Goal: Task Accomplishment & Management: Use online tool/utility

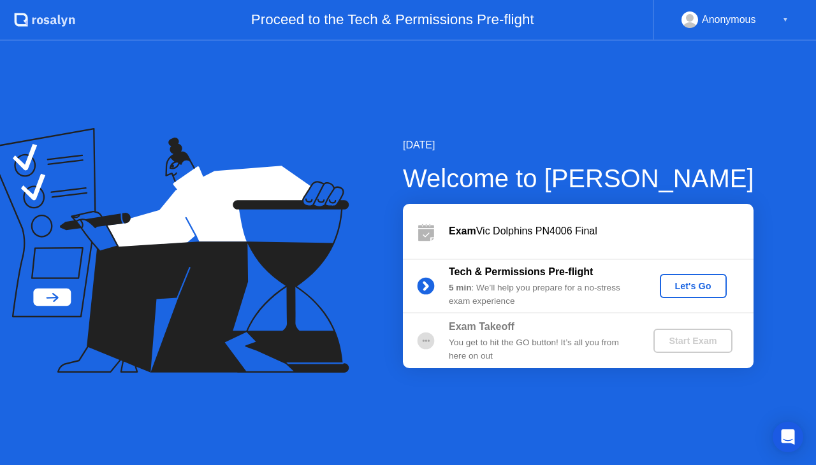
click at [706, 282] on div "Let's Go" at bounding box center [693, 286] width 57 height 10
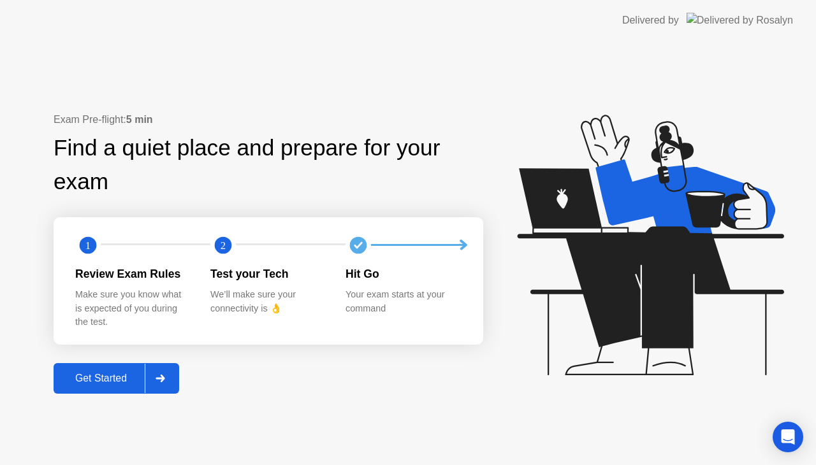
click at [154, 370] on div at bounding box center [160, 378] width 31 height 29
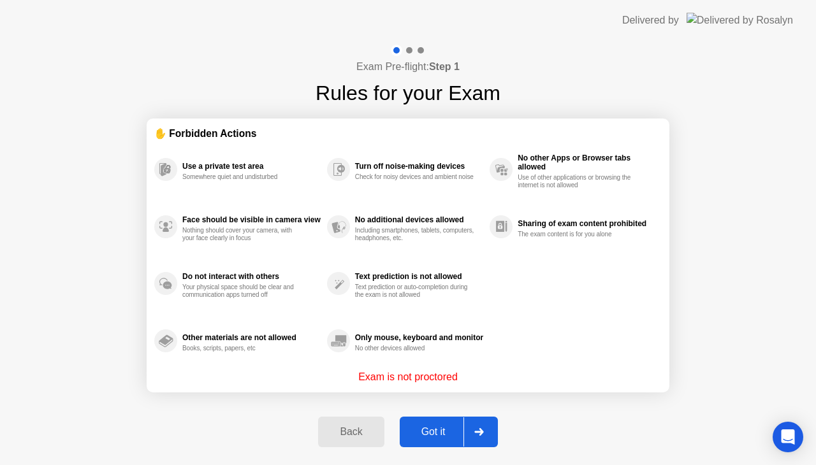
click at [491, 435] on div at bounding box center [478, 431] width 31 height 29
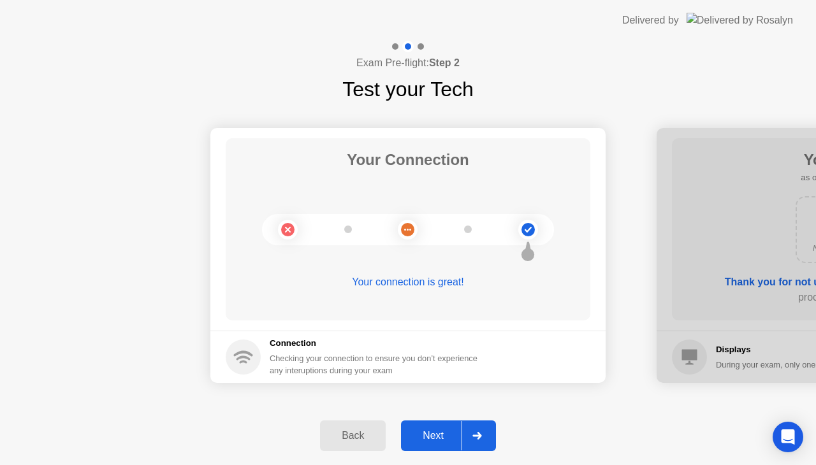
click at [497, 433] on div "Back Next" at bounding box center [408, 436] width 816 height 59
click at [482, 437] on icon at bounding box center [477, 436] width 10 height 8
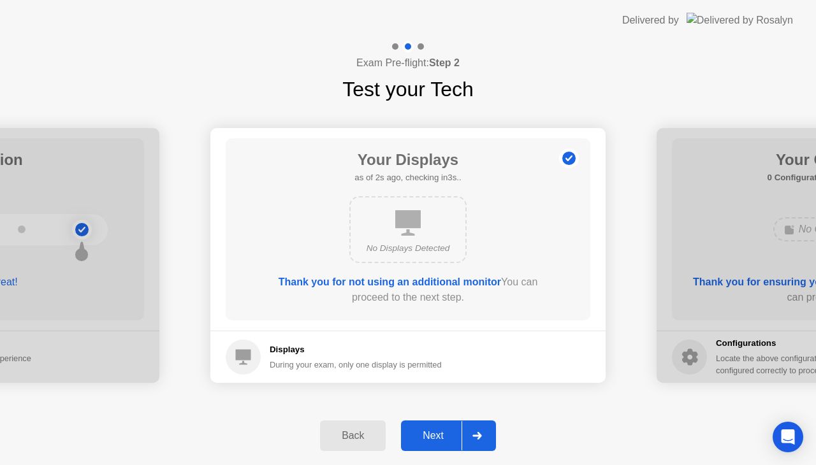
click at [482, 437] on icon at bounding box center [477, 436] width 10 height 8
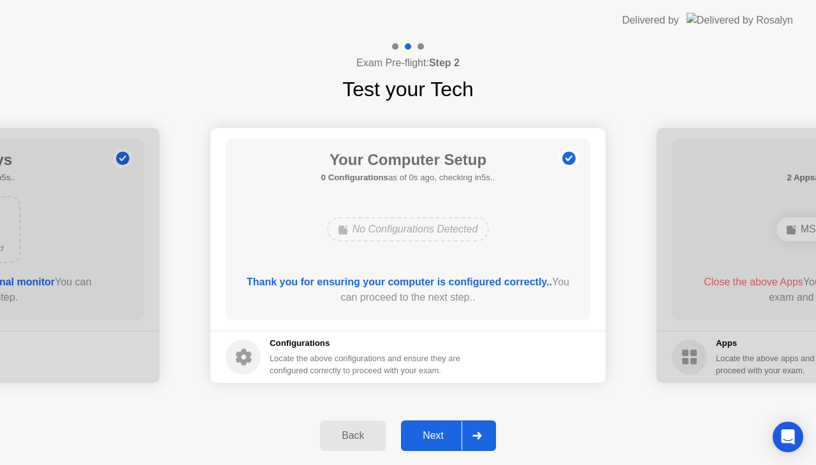
click at [482, 437] on icon at bounding box center [477, 436] width 10 height 8
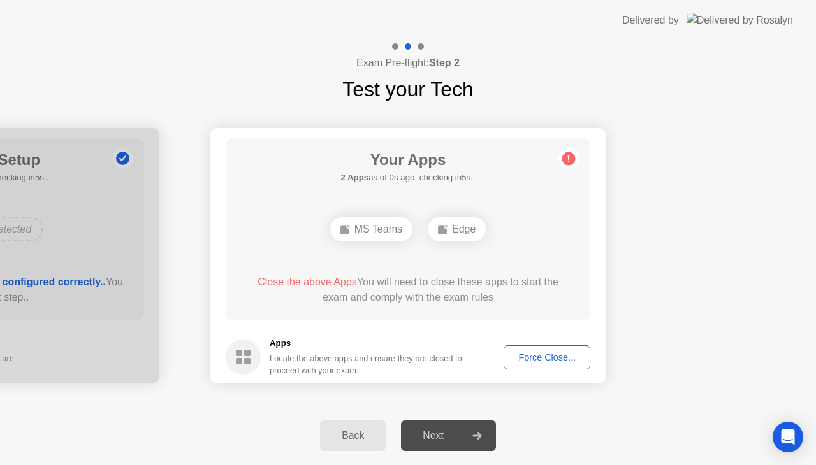
click at [553, 353] on div "Force Close..." at bounding box center [547, 357] width 78 height 10
click at [549, 357] on div "Force Close..." at bounding box center [547, 357] width 78 height 10
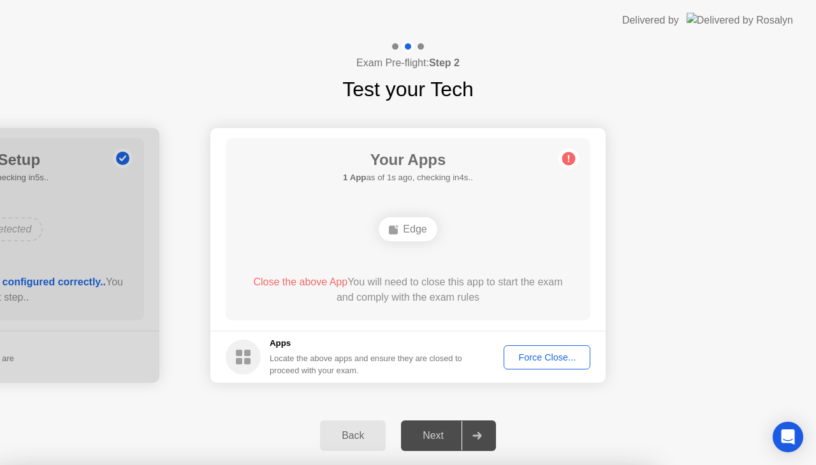
click at [533, 358] on div "Force Close..." at bounding box center [547, 357] width 78 height 10
click at [544, 365] on button "Force Close..." at bounding box center [546, 357] width 87 height 24
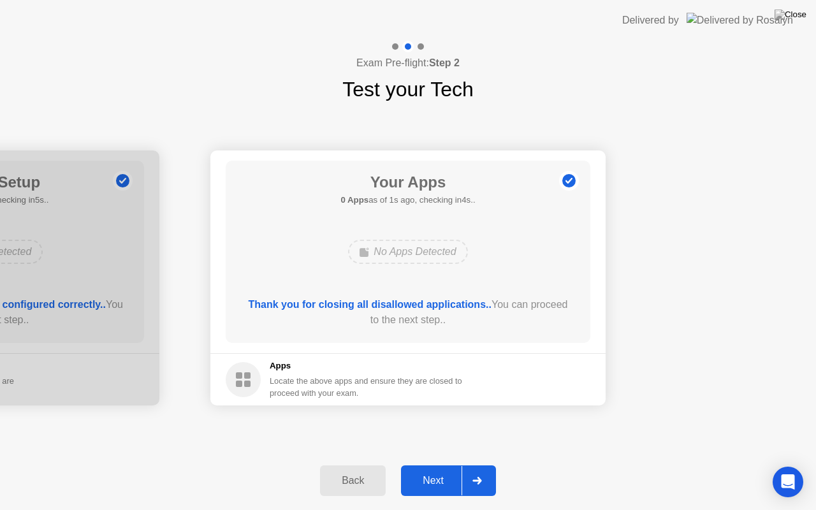
click at [443, 465] on div "Next" at bounding box center [433, 480] width 57 height 11
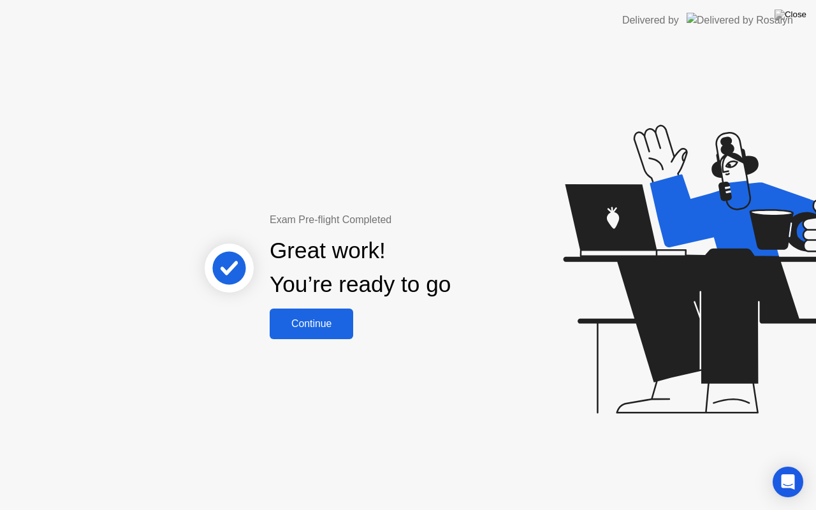
click at [342, 323] on div "Continue" at bounding box center [311, 323] width 76 height 11
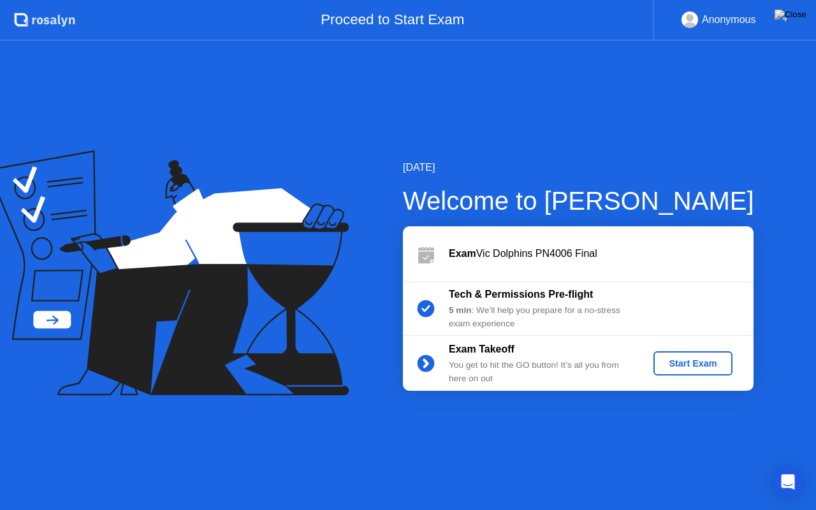
click at [701, 354] on button "Start Exam" at bounding box center [692, 363] width 78 height 24
